Goal: Navigation & Orientation: Find specific page/section

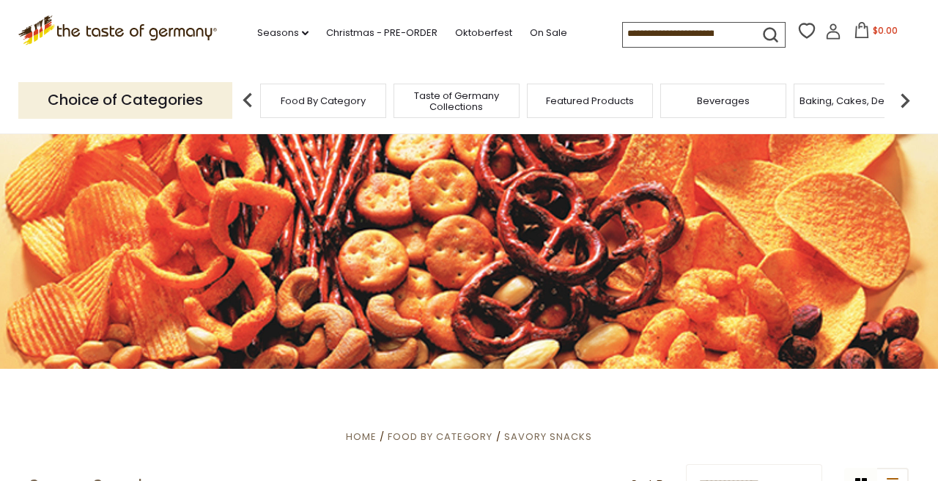
click at [659, 38] on input at bounding box center [685, 33] width 124 height 21
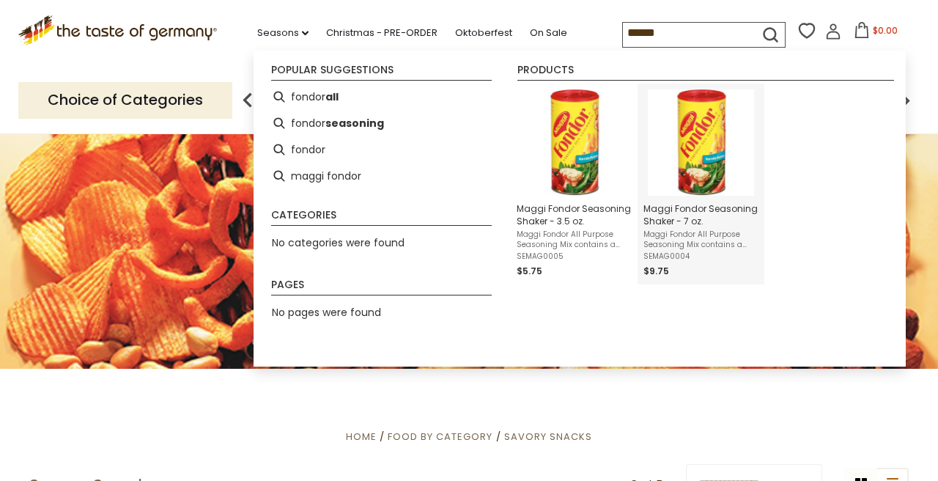
type input "******"
click at [708, 157] on img "Maggi Fondor Seasoning Shaker - 7 oz." at bounding box center [701, 142] width 106 height 106
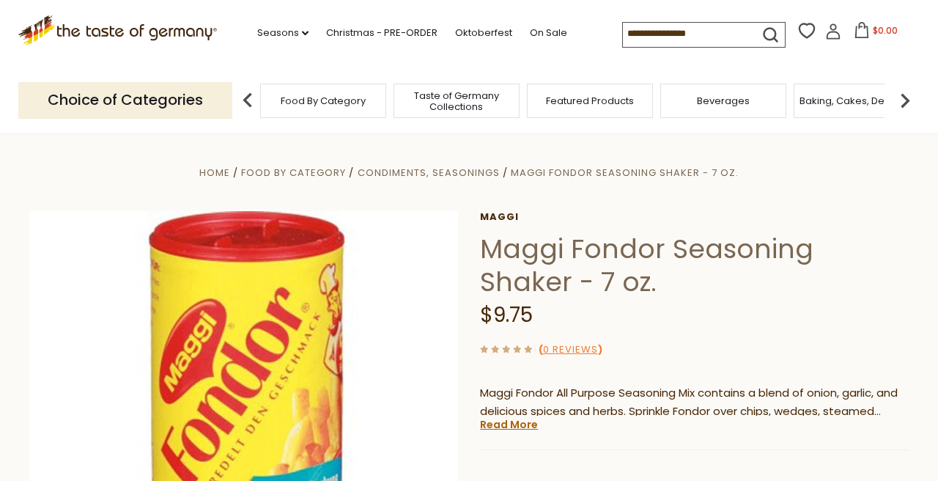
click at [727, 105] on span "Beverages" at bounding box center [723, 100] width 53 height 11
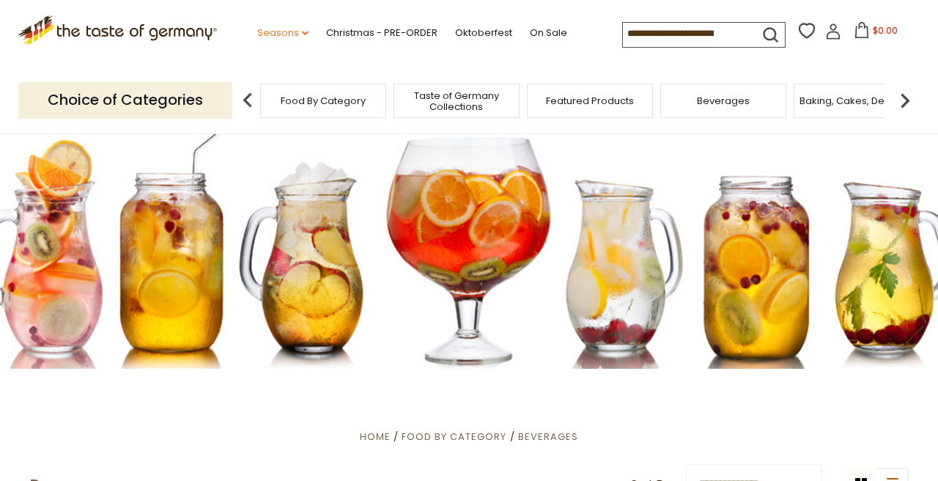
click at [273, 31] on link "Seasons dropdown_arrow" at bounding box center [282, 33] width 51 height 16
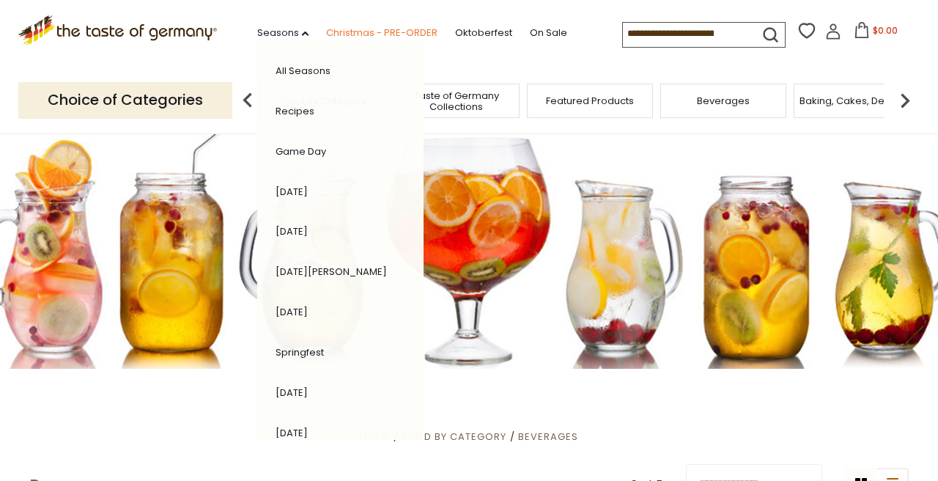
click at [391, 31] on link "Christmas - PRE-ORDER" at bounding box center [381, 33] width 111 height 16
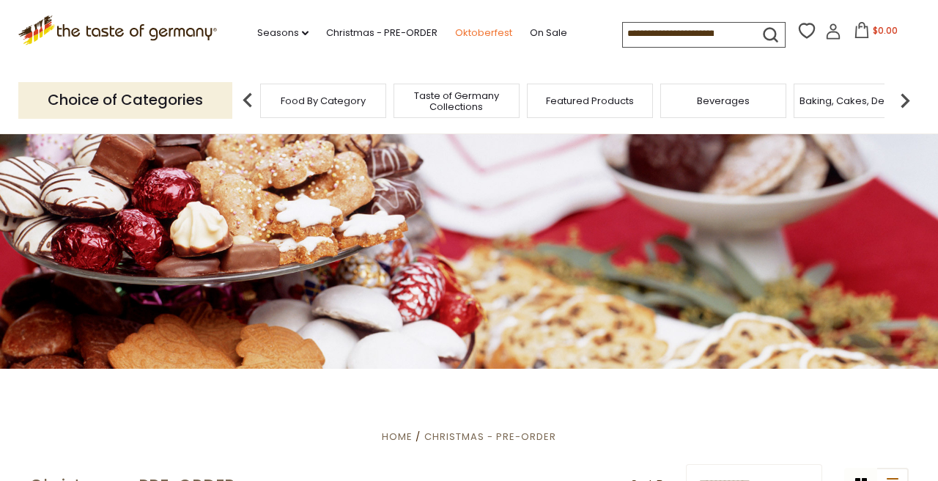
click at [482, 29] on link "Oktoberfest" at bounding box center [483, 33] width 57 height 16
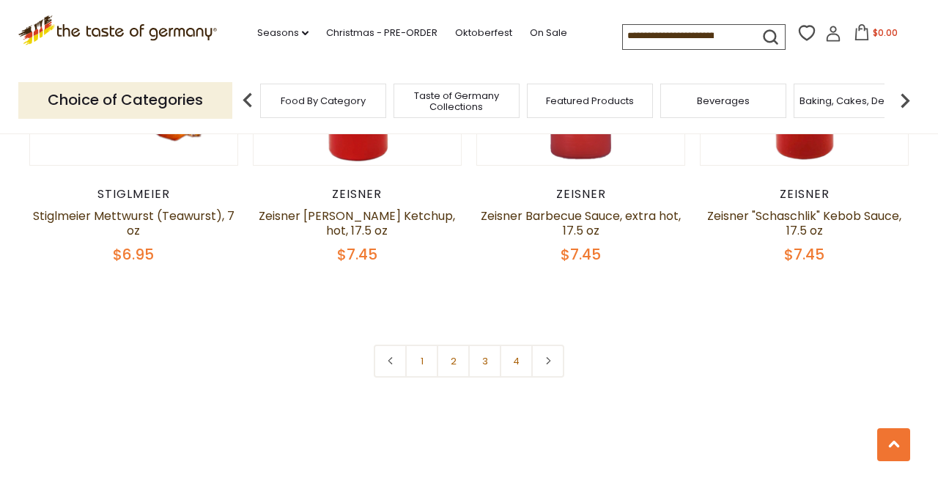
scroll to position [3505, 0]
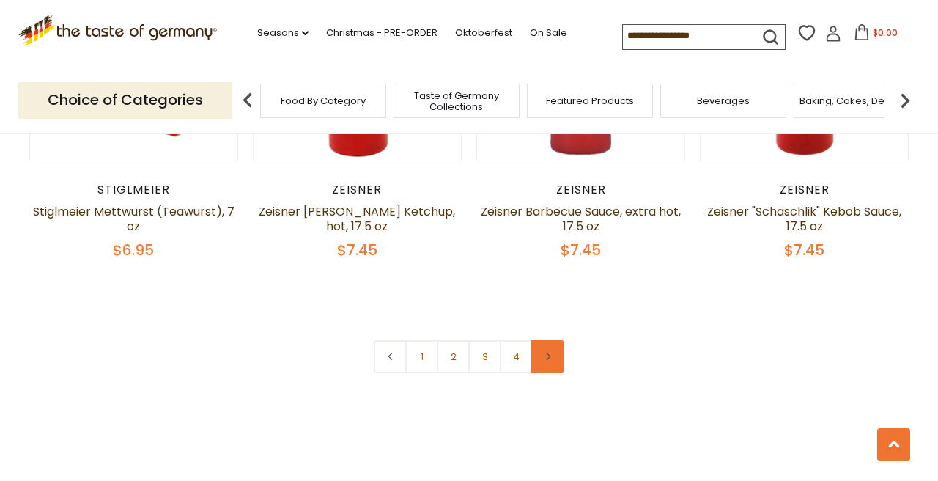
click at [551, 352] on icon at bounding box center [548, 355] width 9 height 7
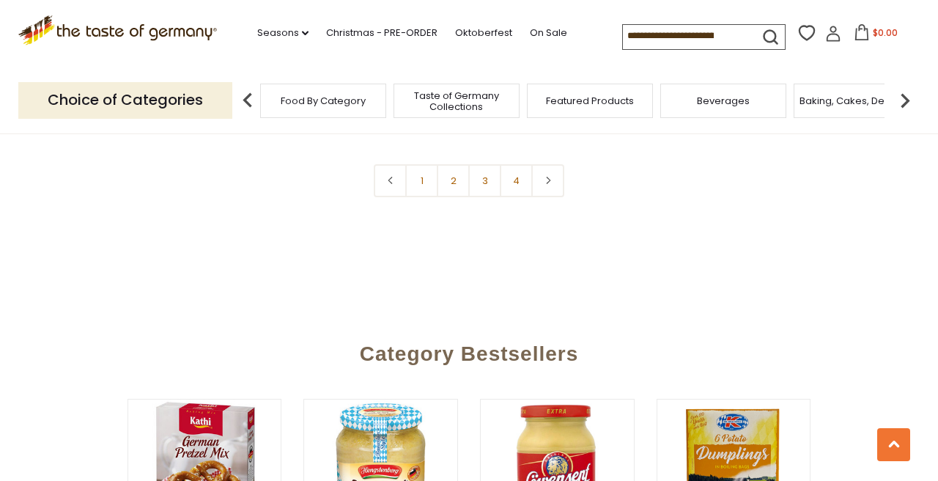
scroll to position [3686, 0]
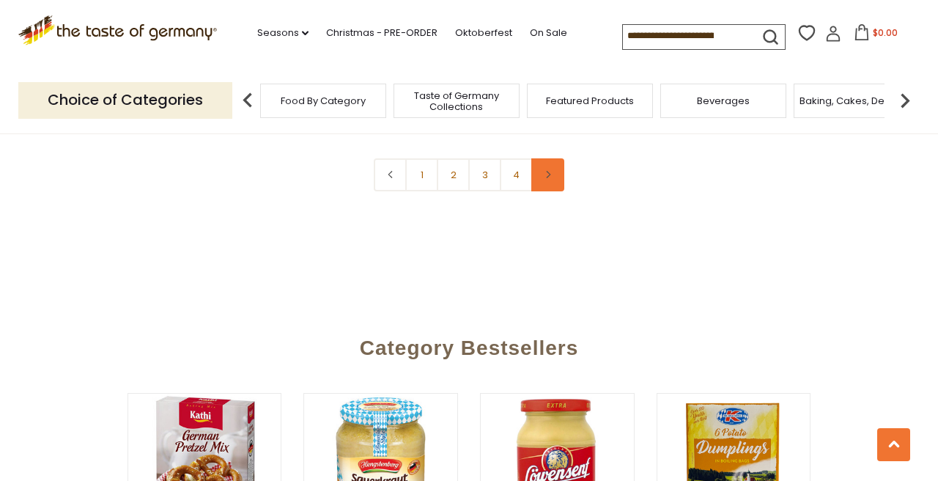
click at [550, 171] on icon at bounding box center [548, 174] width 9 height 7
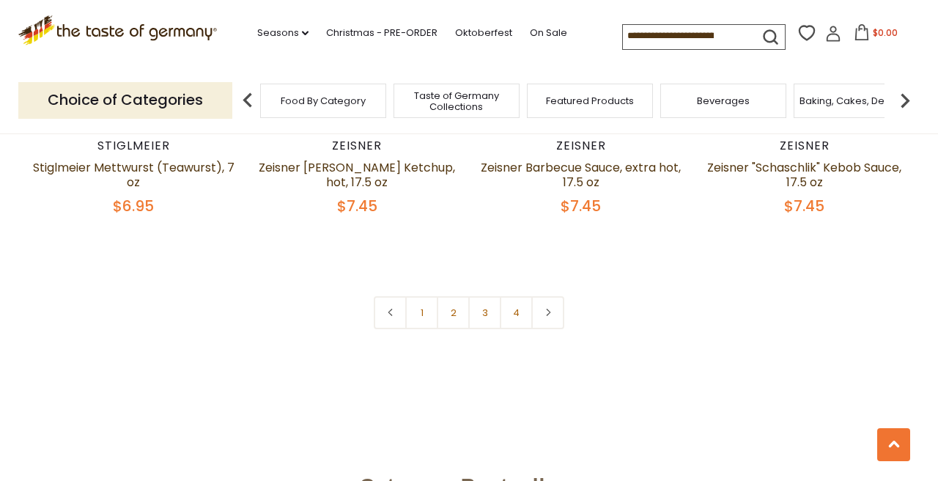
scroll to position [3550, 0]
click at [552, 294] on link at bounding box center [547, 310] width 33 height 33
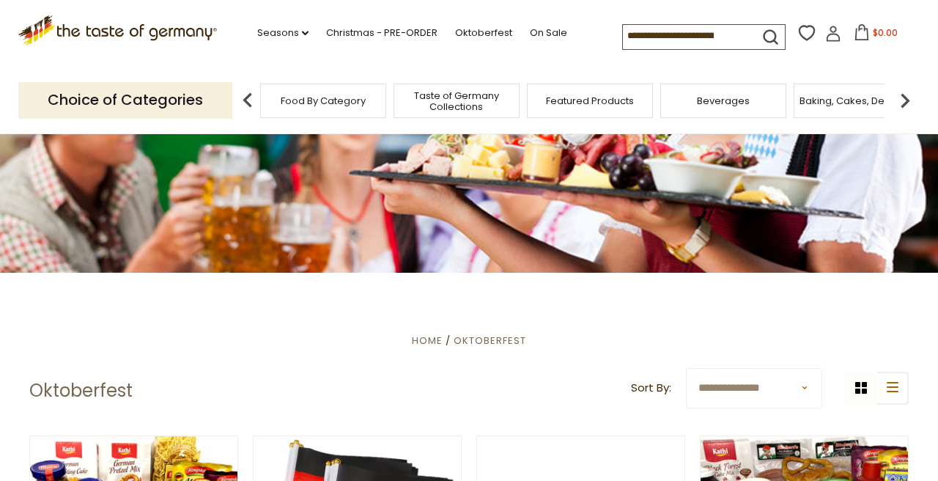
scroll to position [0, 0]
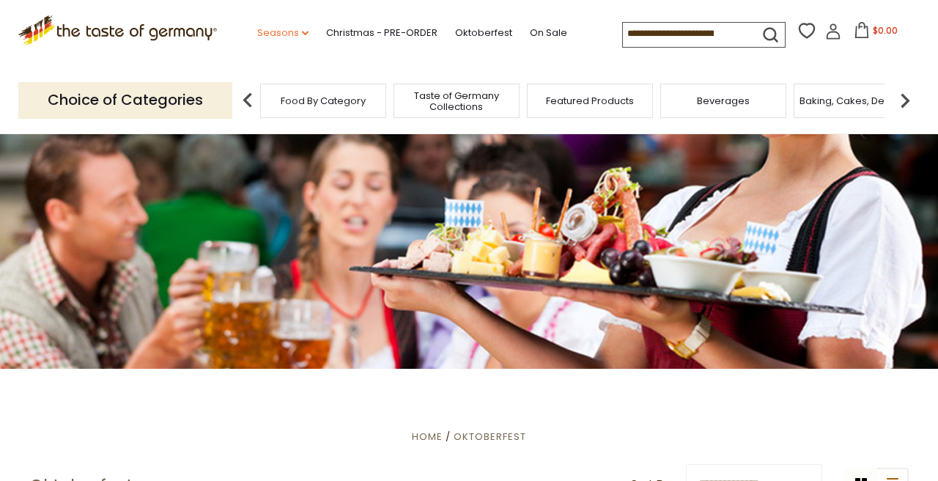
click at [275, 28] on link "Seasons dropdown_arrow" at bounding box center [282, 33] width 51 height 16
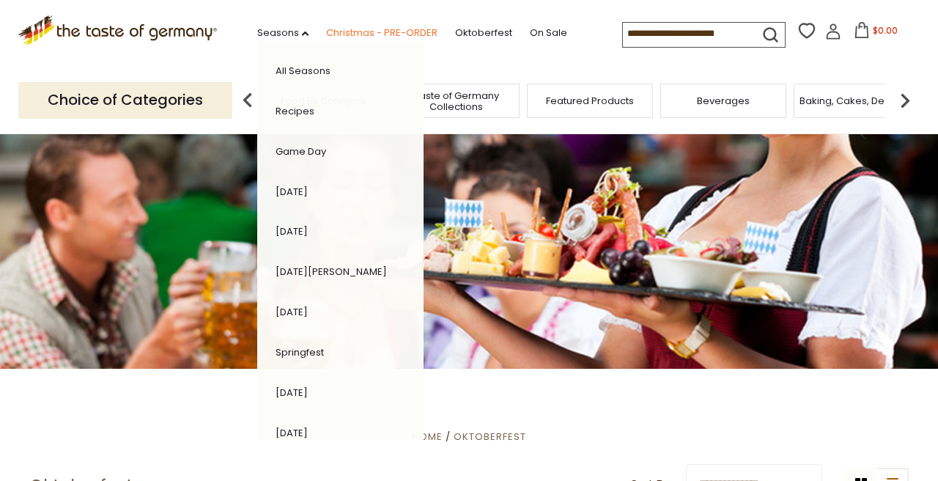
click at [379, 32] on link "Christmas - PRE-ORDER" at bounding box center [381, 33] width 111 height 16
